Goal: Task Accomplishment & Management: Manage account settings

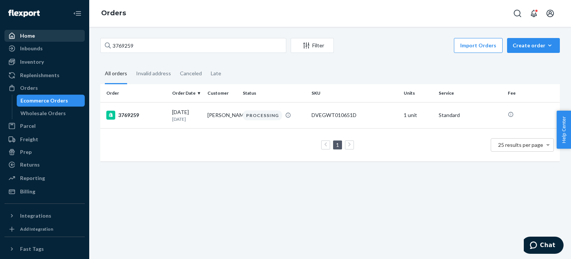
drag, startPoint x: 161, startPoint y: 37, endPoint x: 70, endPoint y: 39, distance: 90.4
click at [71, 39] on div "Home Inbounds Shipping Plans Problems Inventory Products Replenishments Orders …" at bounding box center [285, 129] width 571 height 259
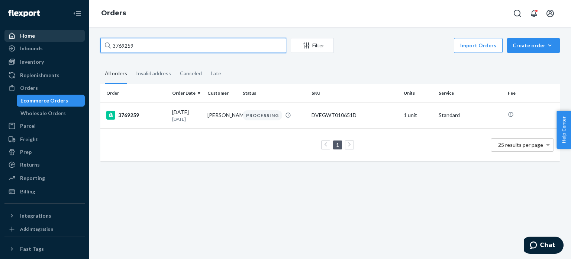
drag, startPoint x: 154, startPoint y: 44, endPoint x: 38, endPoint y: 34, distance: 116.5
click at [39, 34] on div "Home Inbounds Shipping Plans Problems Inventory Products Replenishments Orders …" at bounding box center [285, 129] width 571 height 259
type input "3768977"
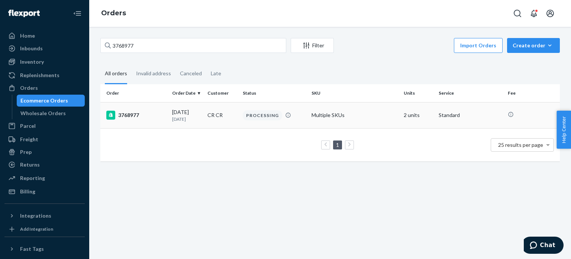
click at [141, 117] on div "3768977" at bounding box center [136, 114] width 60 height 9
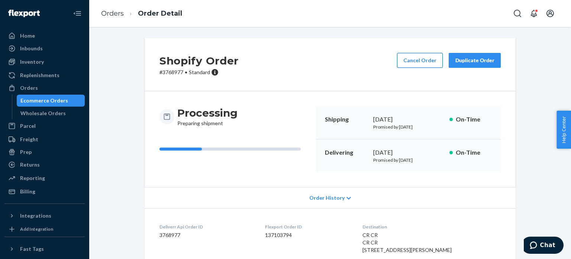
click at [405, 56] on button "Cancel Order" at bounding box center [420, 60] width 46 height 15
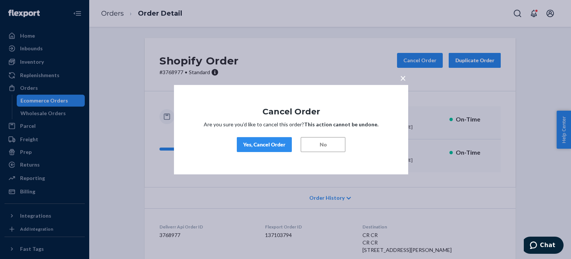
click at [259, 138] on button "Yes, Cancel Order" at bounding box center [264, 144] width 55 height 15
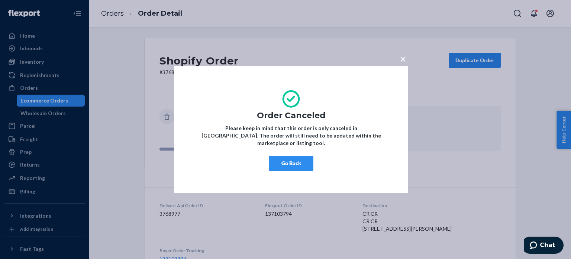
click at [302, 164] on button "Go Back" at bounding box center [291, 162] width 45 height 15
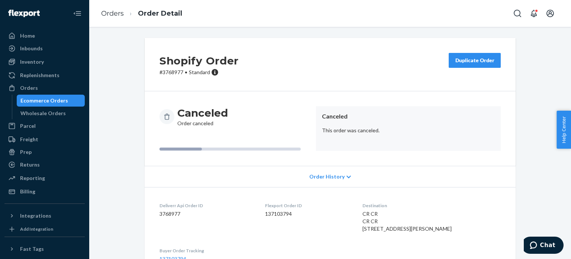
click at [465, 61] on div "Duplicate Order" at bounding box center [474, 60] width 39 height 7
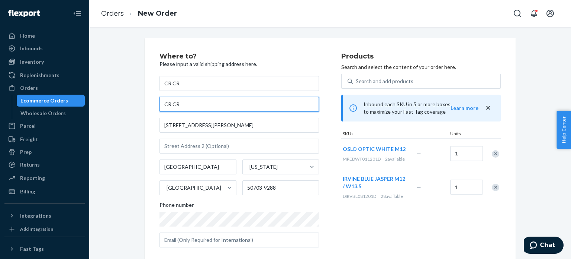
drag, startPoint x: 184, startPoint y: 104, endPoint x: 126, endPoint y: 104, distance: 58.0
click at [126, 104] on div "Where to? Please input a valid shipping address here. CR CR CR CR [STREET_ADDRE…" at bounding box center [330, 199] width 471 height 323
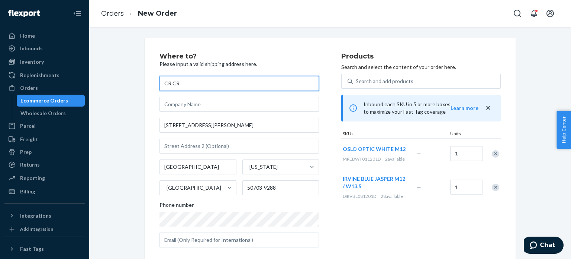
drag, startPoint x: 199, startPoint y: 83, endPoint x: 79, endPoint y: 83, distance: 119.8
click at [82, 83] on div "Home Inbounds Shipping Plans Problems Inventory Products Replenishments Orders …" at bounding box center [285, 129] width 571 height 259
type input "[PERSON_NAME]"
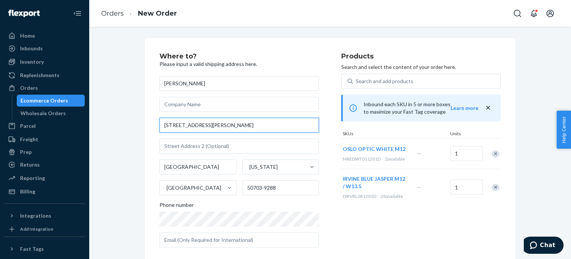
drag, startPoint x: 188, startPoint y: 123, endPoint x: 102, endPoint y: 123, distance: 86.3
click at [103, 123] on div "Where to? Please input a valid shipping address here. [PERSON_NAME] [STREET_ADD…" at bounding box center [330, 203] width 471 height 331
paste input "[STREET_ADDRESS]"
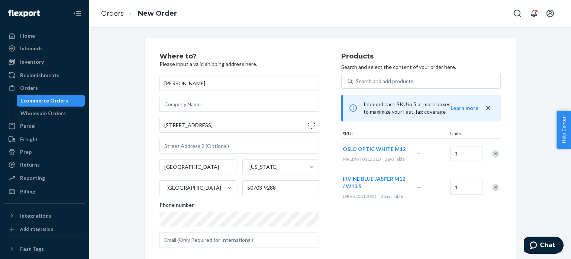
type input "[STREET_ADDRESS]"
type input "Ankeny"
type input "50021"
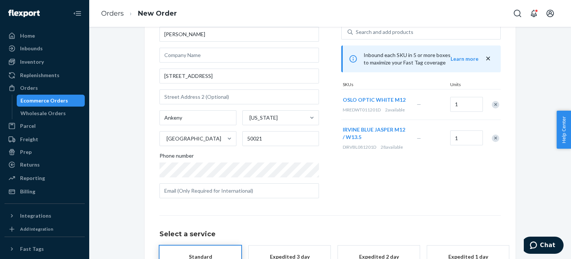
scroll to position [110, 0]
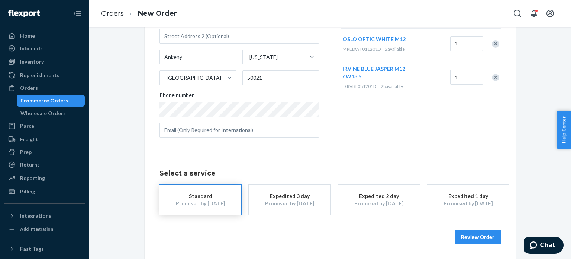
click at [491, 236] on button "Review Order" at bounding box center [478, 236] width 46 height 15
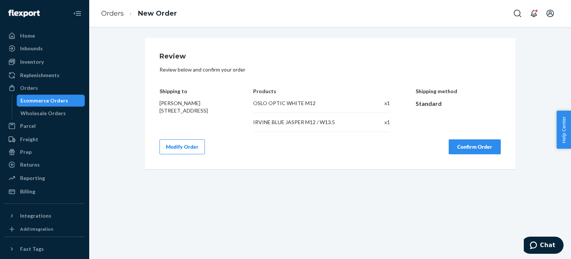
scroll to position [0, 0]
click at [460, 153] on button "Confirm Order" at bounding box center [475, 146] width 52 height 15
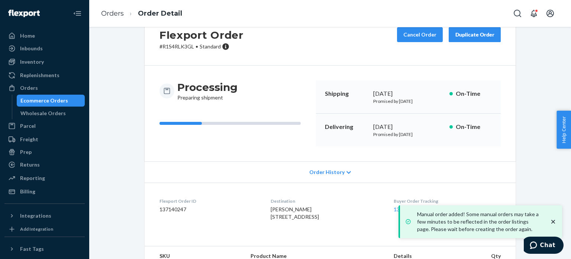
scroll to position [109, 0]
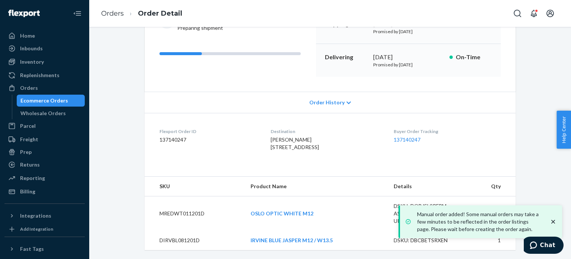
drag, startPoint x: 263, startPoint y: 131, endPoint x: 248, endPoint y: 208, distance: 78.8
click at [304, 139] on dl "Flexport Order ID 137140247 Destination [PERSON_NAME] [STREET_ADDRESS]-4539 US …" at bounding box center [330, 141] width 371 height 56
copy span "[STREET_ADDRESS]"
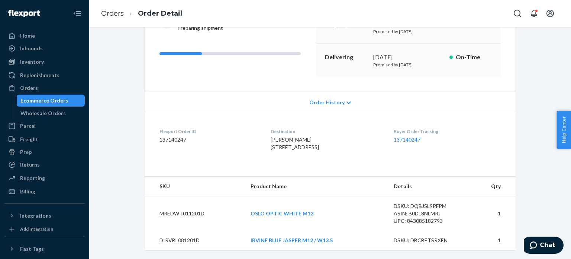
click at [305, 138] on span "[PERSON_NAME] [STREET_ADDRESS]" at bounding box center [295, 143] width 48 height 14
click at [306, 138] on span "[PERSON_NAME] [STREET_ADDRESS]" at bounding box center [295, 143] width 48 height 14
copy span "[STREET_ADDRESS]"
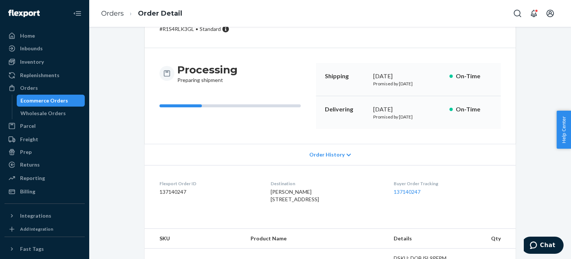
scroll to position [0, 0]
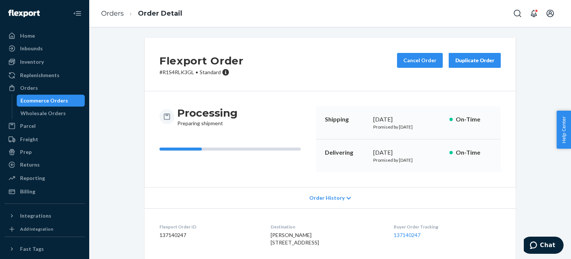
click at [179, 74] on p "# R1S4RLK3GL • Standard" at bounding box center [202, 71] width 84 height 7
copy p "R1S4RLK3GL"
click at [112, 13] on link "Orders" at bounding box center [112, 13] width 23 height 8
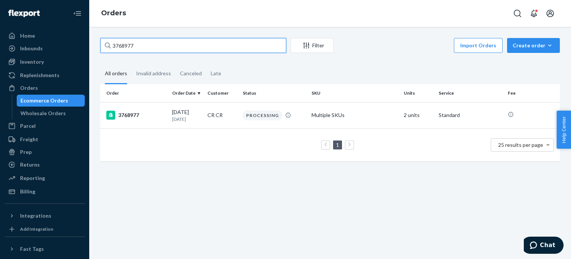
drag, startPoint x: 162, startPoint y: 48, endPoint x: 75, endPoint y: 39, distance: 87.9
click at [76, 39] on div "Home Inbounds Shipping Plans Problems Inventory Products Replenishments Orders …" at bounding box center [285, 129] width 571 height 259
paste input "54653"
type input "3754653"
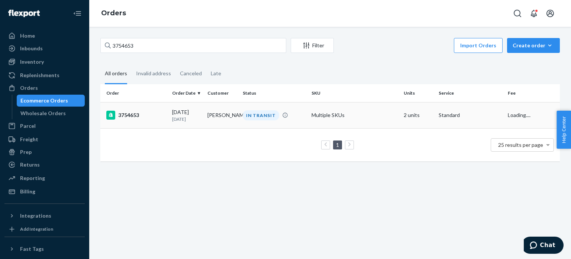
click at [131, 113] on div "3754653" at bounding box center [136, 114] width 60 height 9
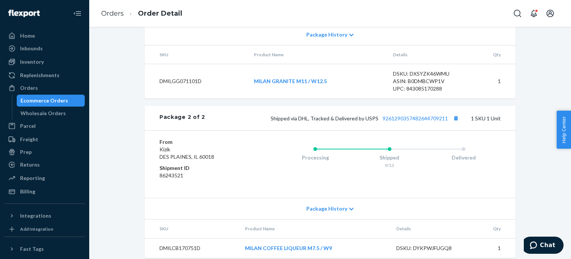
scroll to position [469, 0]
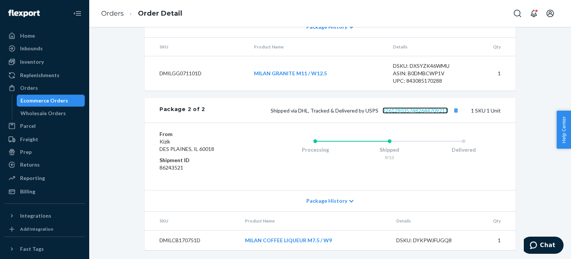
click at [430, 112] on link "9261290357482644709211" at bounding box center [415, 110] width 65 height 6
click at [122, 6] on ol "Orders Order Detail" at bounding box center [141, 14] width 93 height 22
click at [121, 10] on link "Orders" at bounding box center [112, 13] width 23 height 8
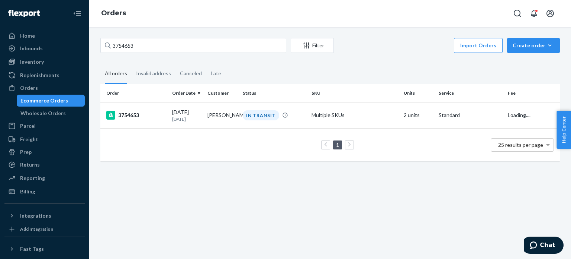
drag, startPoint x: 162, startPoint y: 37, endPoint x: 93, endPoint y: 41, distance: 69.3
click at [93, 41] on div "3754653 Filter Import Orders Create order Ecommerce order Removal order All ord…" at bounding box center [330, 143] width 482 height 232
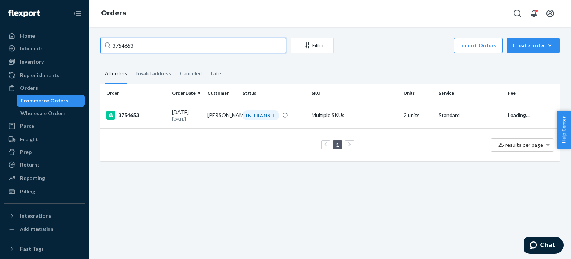
drag, startPoint x: 129, startPoint y: 51, endPoint x: 102, endPoint y: 50, distance: 26.4
click at [103, 51] on input "3754653" at bounding box center [193, 45] width 186 height 15
paste input "70558"
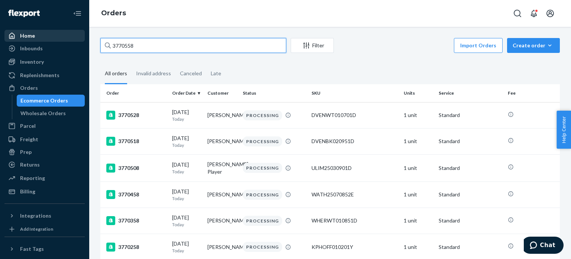
drag, startPoint x: 154, startPoint y: 45, endPoint x: 76, endPoint y: 38, distance: 78.4
click at [77, 38] on div "Home Inbounds Shipping Plans Problems Inventory Products Replenishments Orders …" at bounding box center [285, 129] width 571 height 259
paste input "52341"
type input "3752341"
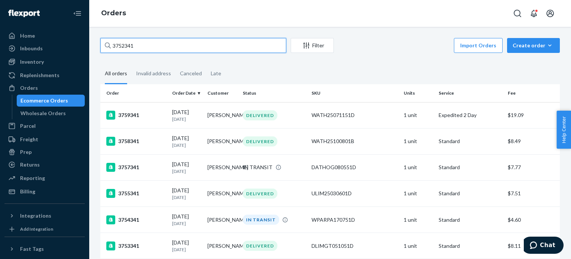
drag, startPoint x: 156, startPoint y: 46, endPoint x: 83, endPoint y: 46, distance: 73.3
click at [106, 46] on div "3752341" at bounding box center [193, 45] width 186 height 15
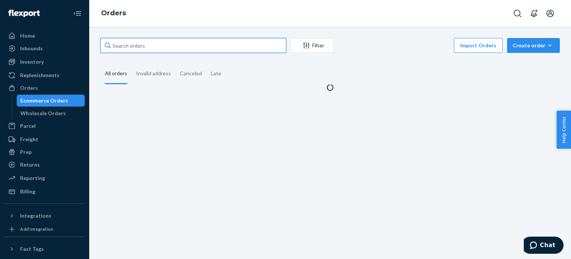
paste input "3752341"
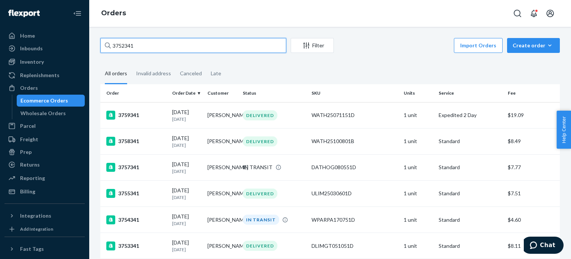
drag, startPoint x: 137, startPoint y: 42, endPoint x: 85, endPoint y: 36, distance: 52.7
click at [85, 36] on div "Home Inbounds Shipping Plans Problems Inventory Products Replenishments Orders …" at bounding box center [285, 129] width 571 height 259
paste input "7824"
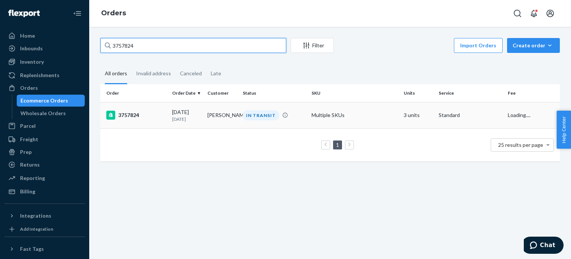
type input "3757824"
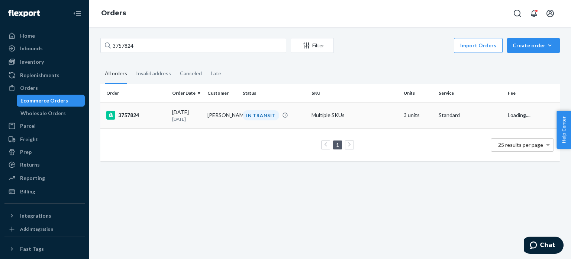
click at [128, 116] on div "3757824" at bounding box center [136, 114] width 60 height 9
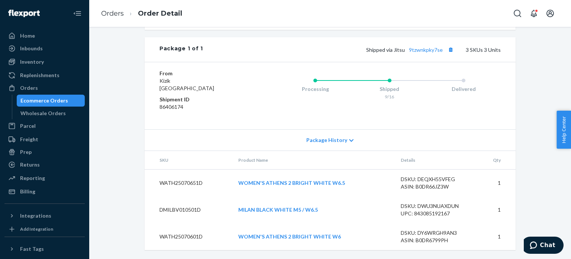
scroll to position [383, 0]
click at [424, 51] on link "9tzwnkpky7se" at bounding box center [426, 49] width 34 height 6
